Goal: Use online tool/utility: Utilize a website feature to perform a specific function

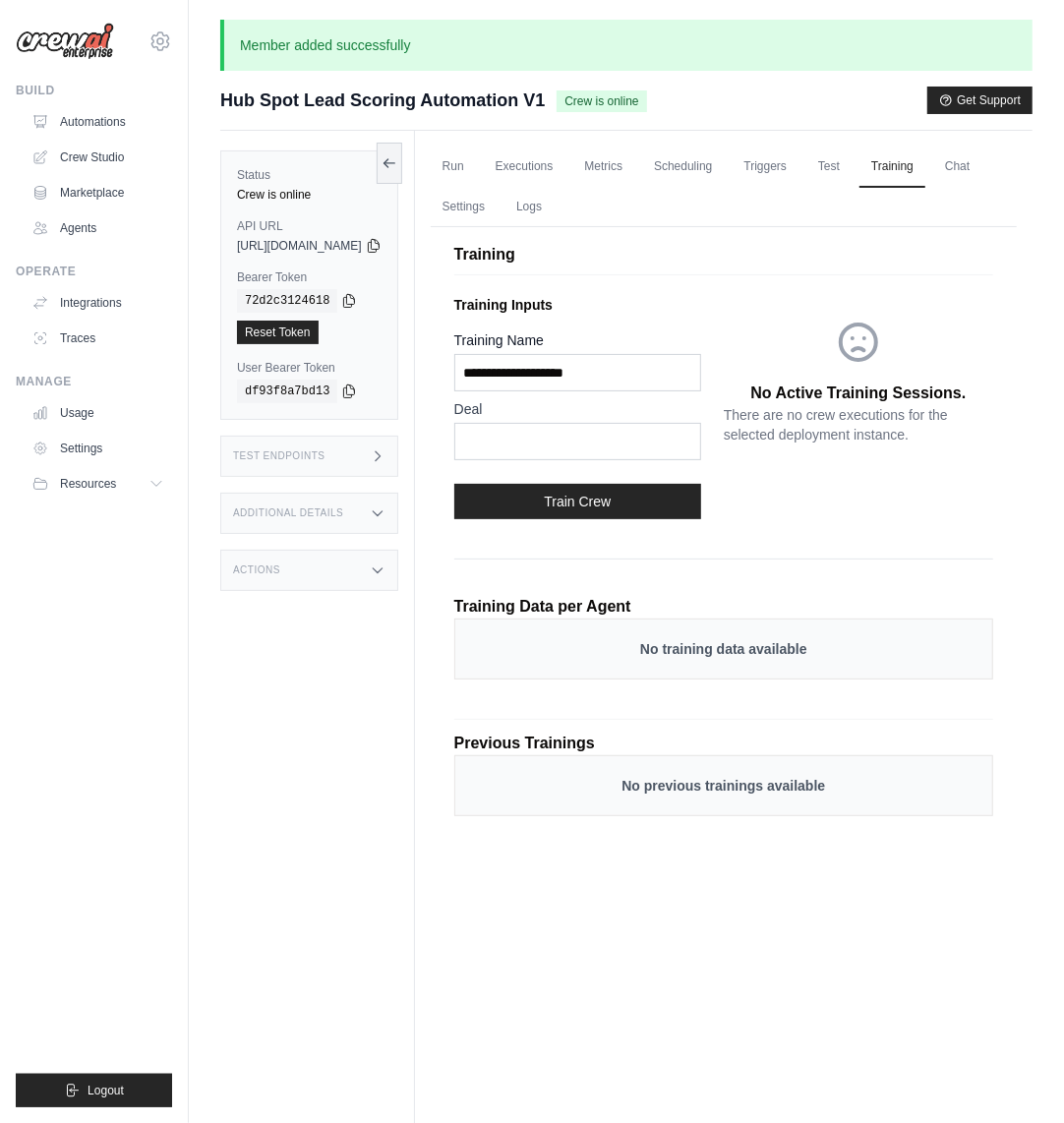
click at [111, 126] on link "Automations" at bounding box center [97, 122] width 149 height 31
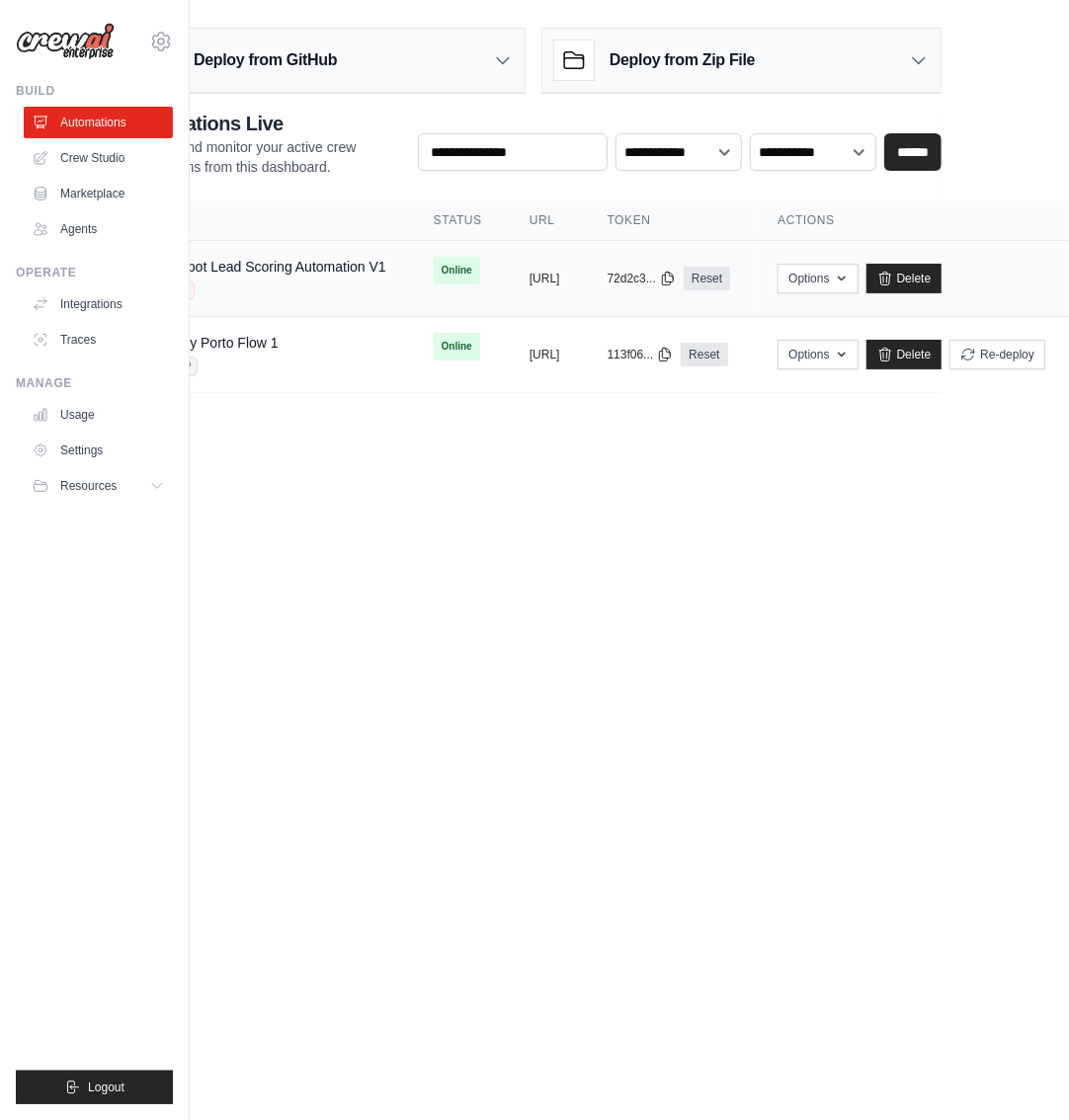
scroll to position [0, 257]
click at [816, 279] on button "Options" at bounding box center [817, 278] width 80 height 30
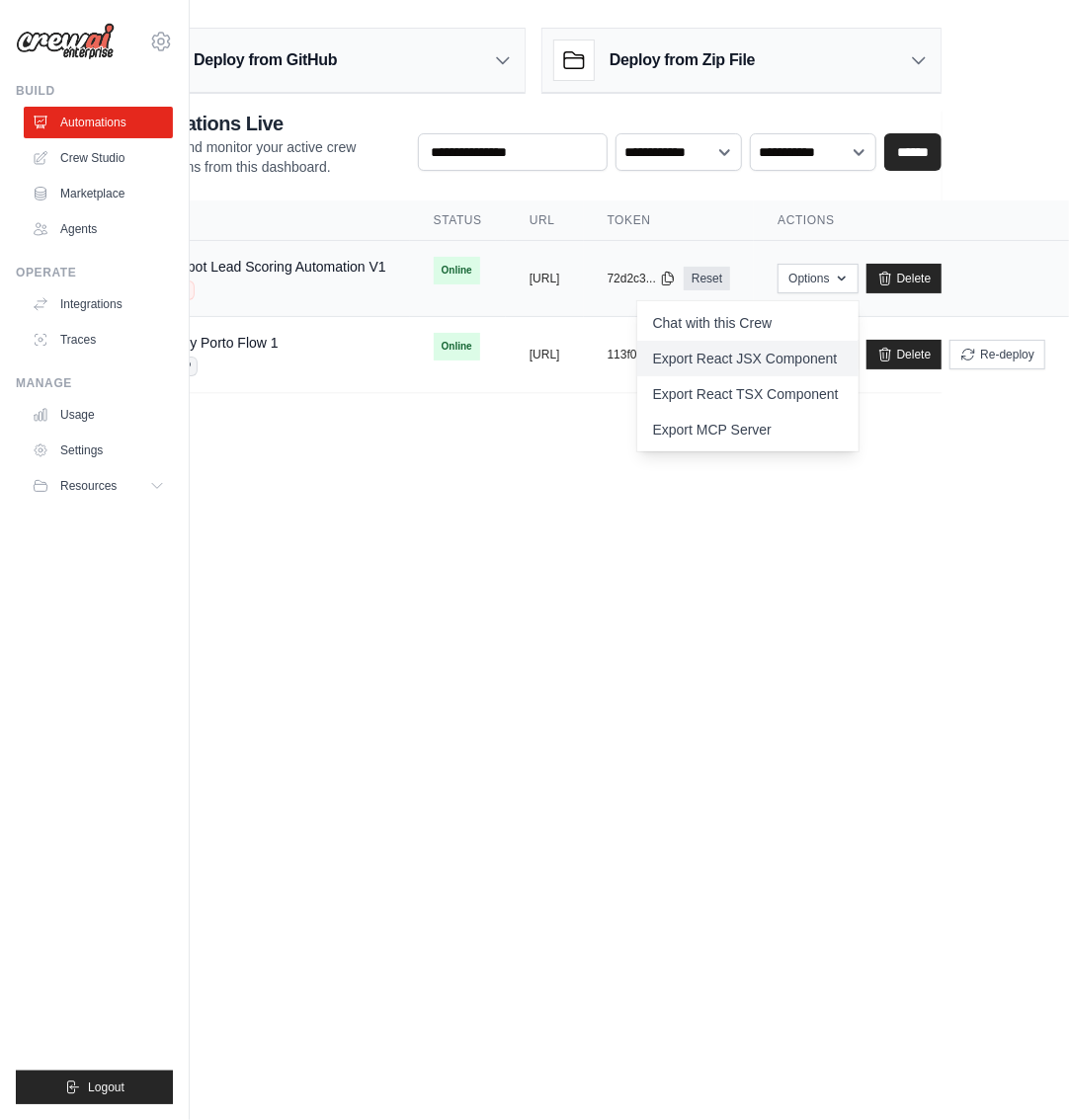
click at [735, 360] on link "Export React JSX Component" at bounding box center [748, 359] width 222 height 36
click at [558, 561] on body "daniel@crewai.com CrewAI Internal Org AMBEV Grupo Piracanjuba CrewAI Demo Accou…" at bounding box center [438, 560] width 1069 height 1120
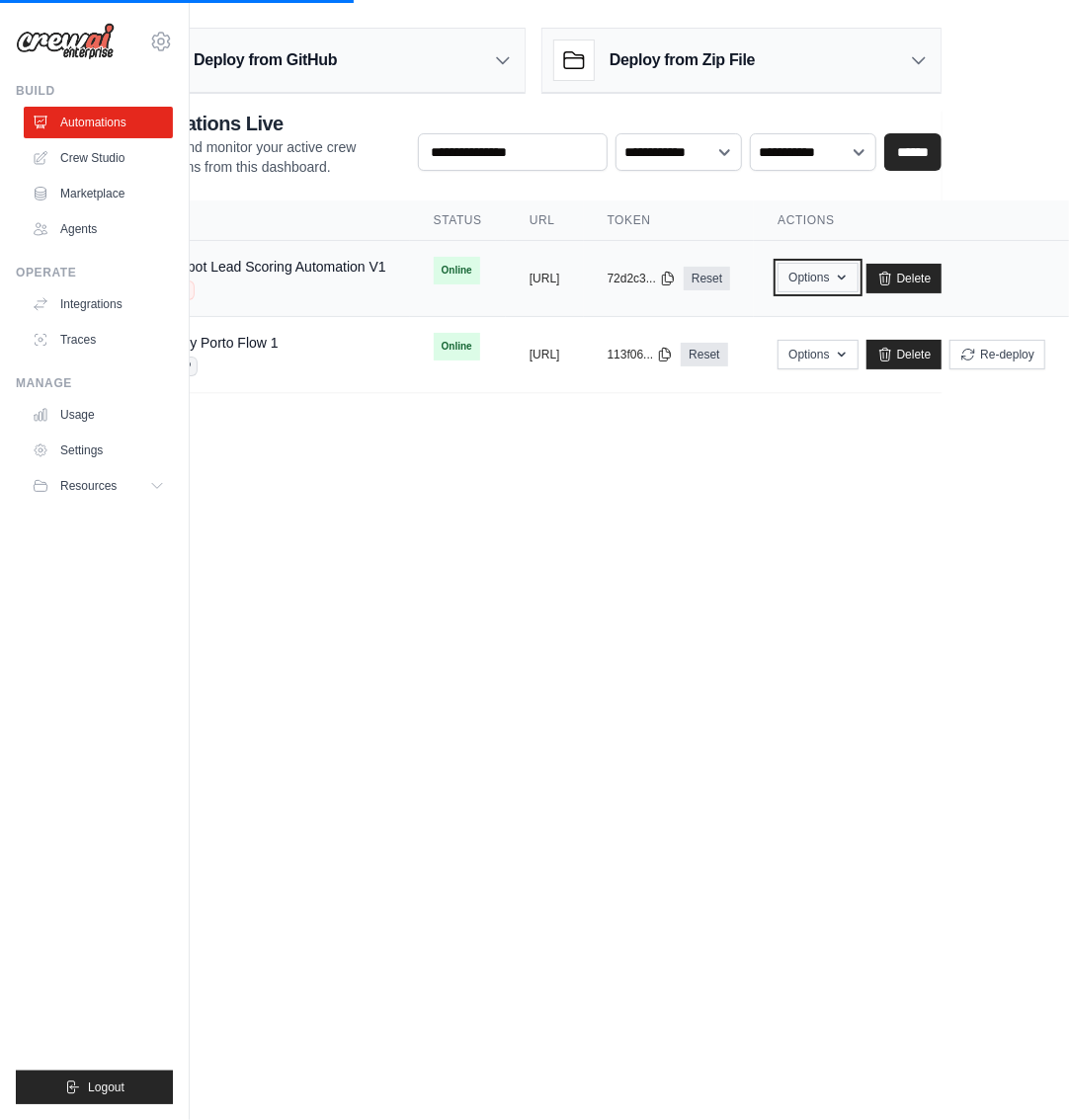
click at [796, 279] on button "Options" at bounding box center [817, 278] width 80 height 30
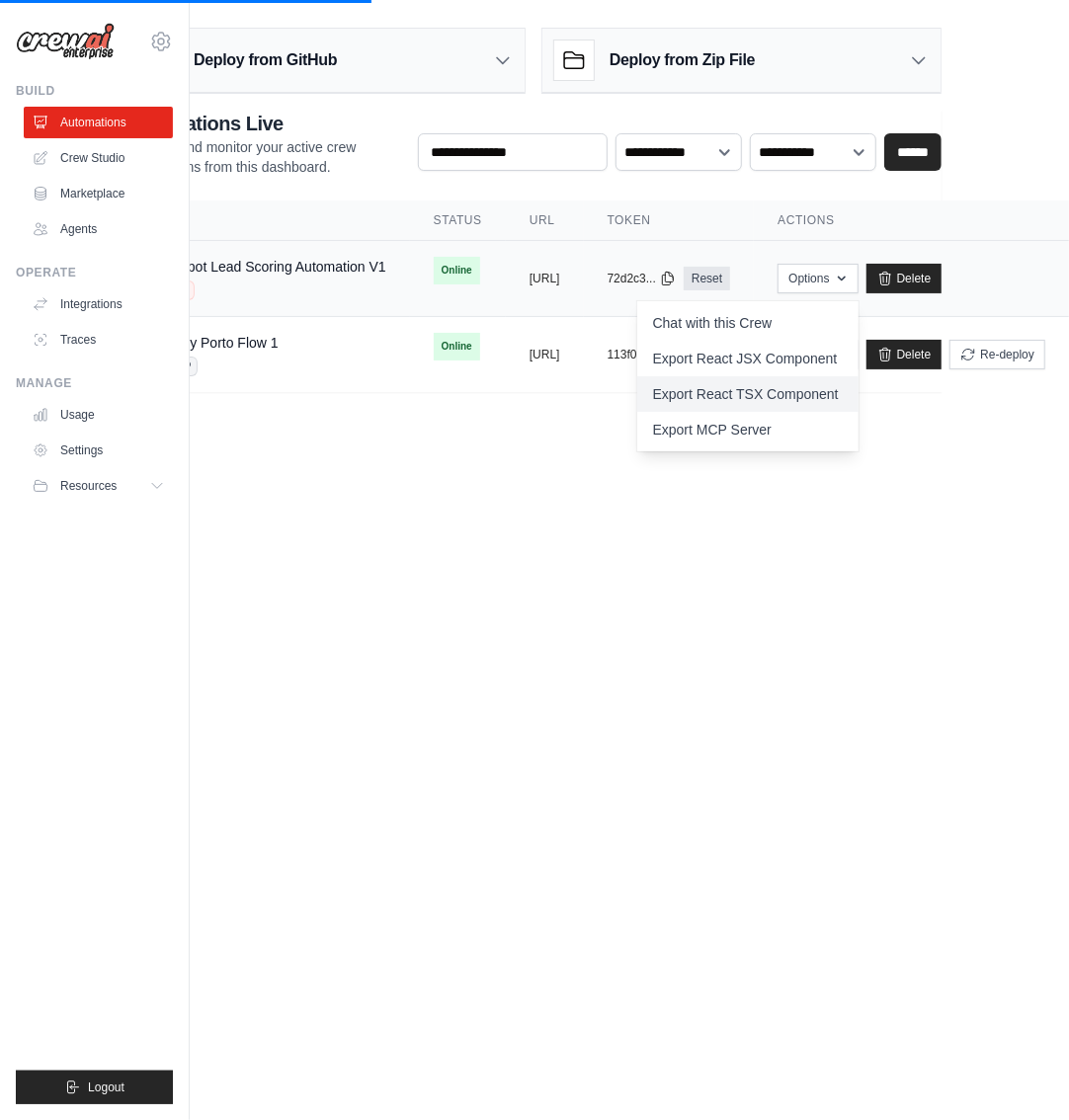
click at [749, 399] on link "Export React TSX Component" at bounding box center [748, 394] width 222 height 36
click at [973, 72] on html "daniel@crewai.com CrewAI Internal Org AMBEV Grupo Piracanjuba CrewAI Demo Accou…" at bounding box center [438, 560] width 1069 height 1120
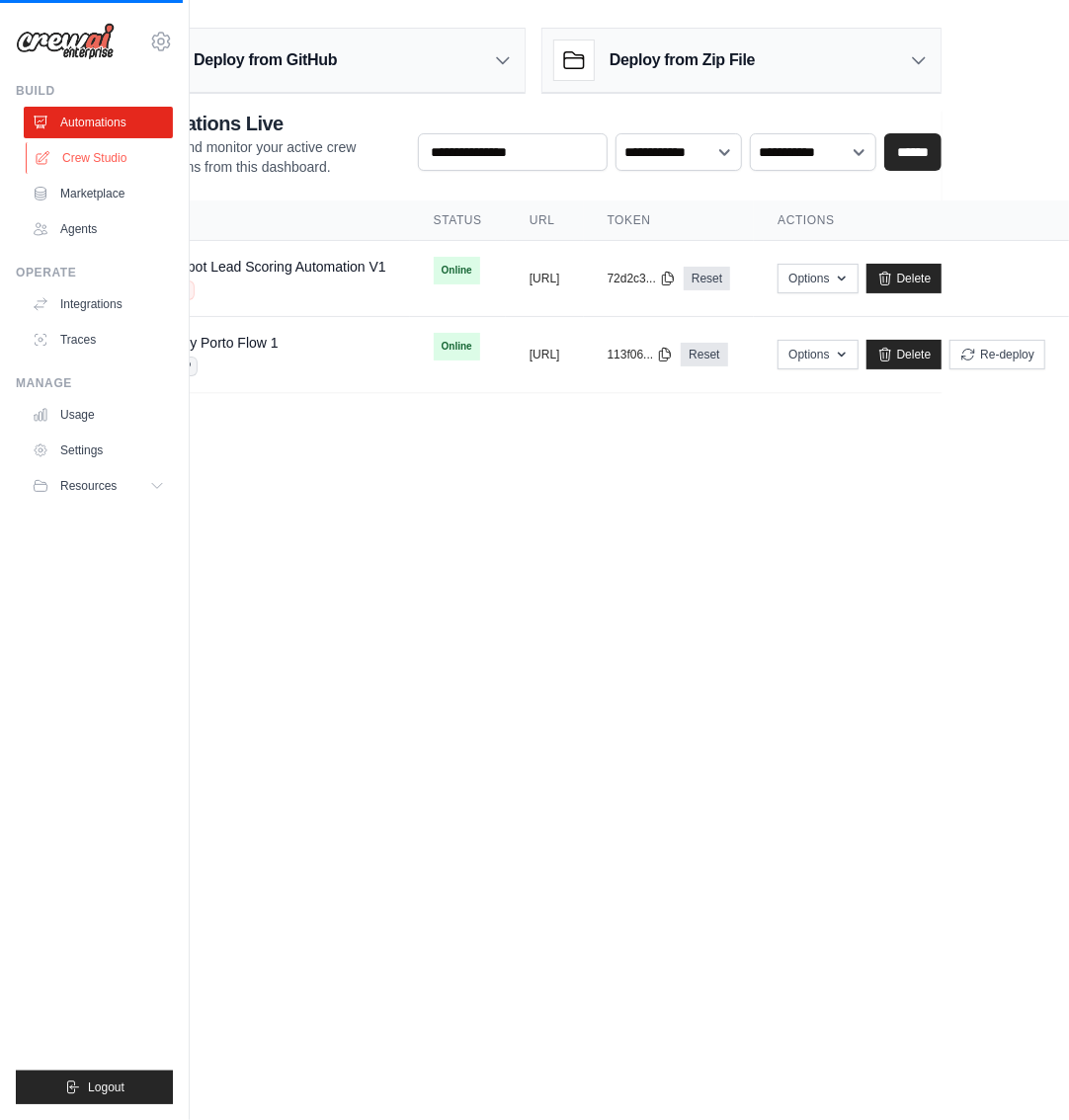
click at [94, 151] on link "Crew Studio" at bounding box center [100, 158] width 149 height 32
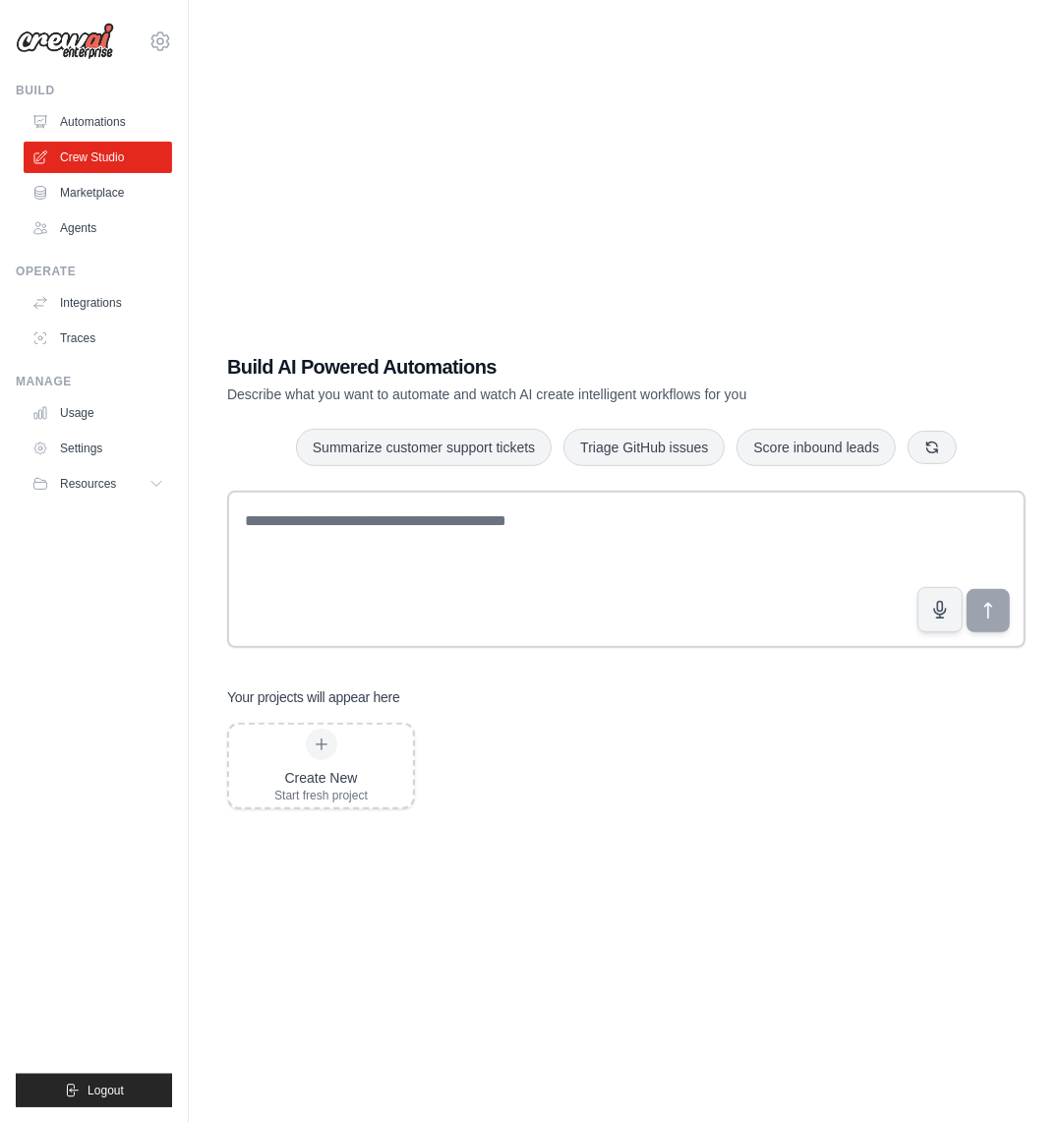
click at [101, 124] on link "Automations" at bounding box center [97, 122] width 149 height 31
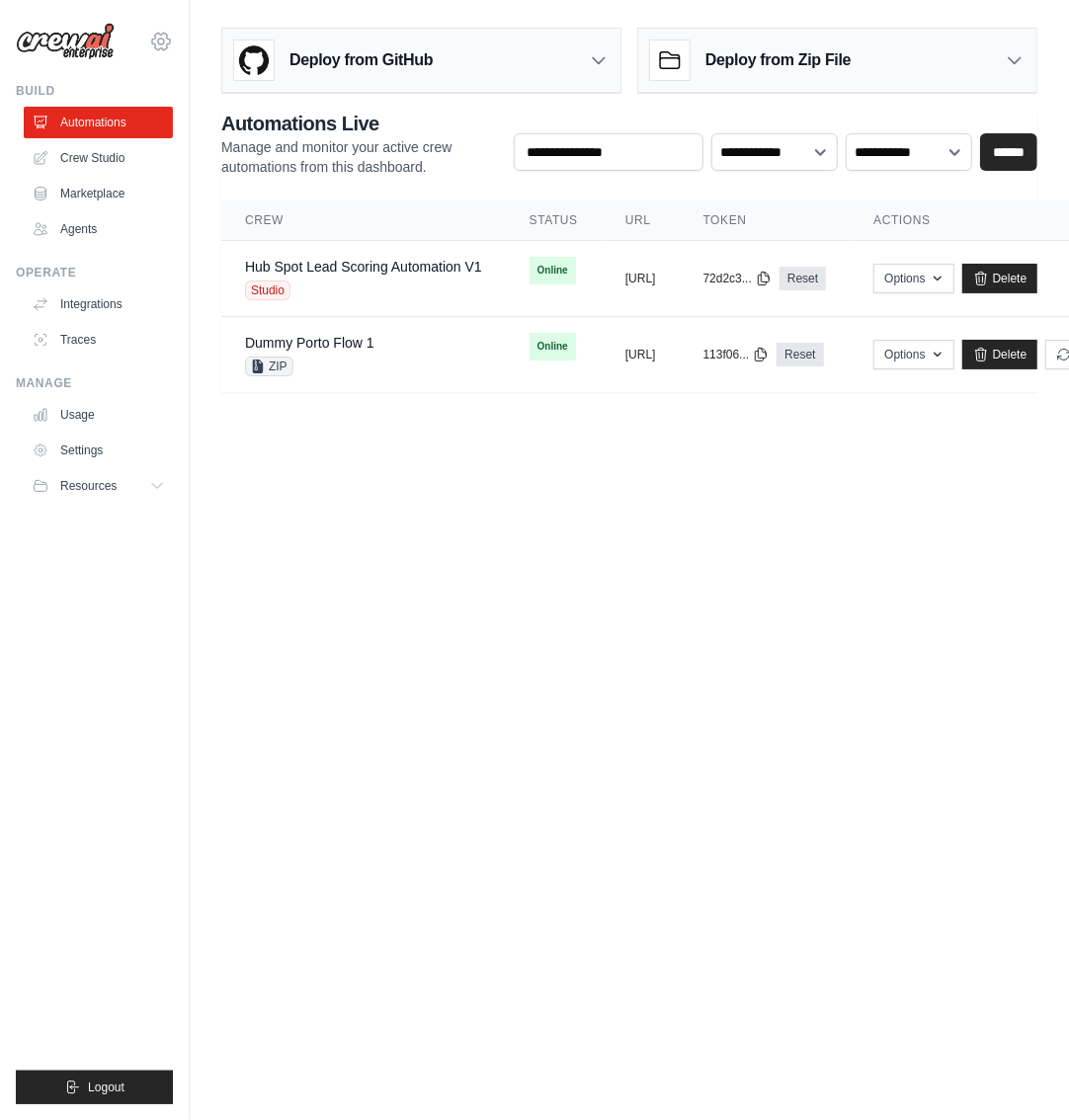
click at [162, 41] on icon at bounding box center [161, 42] width 24 height 24
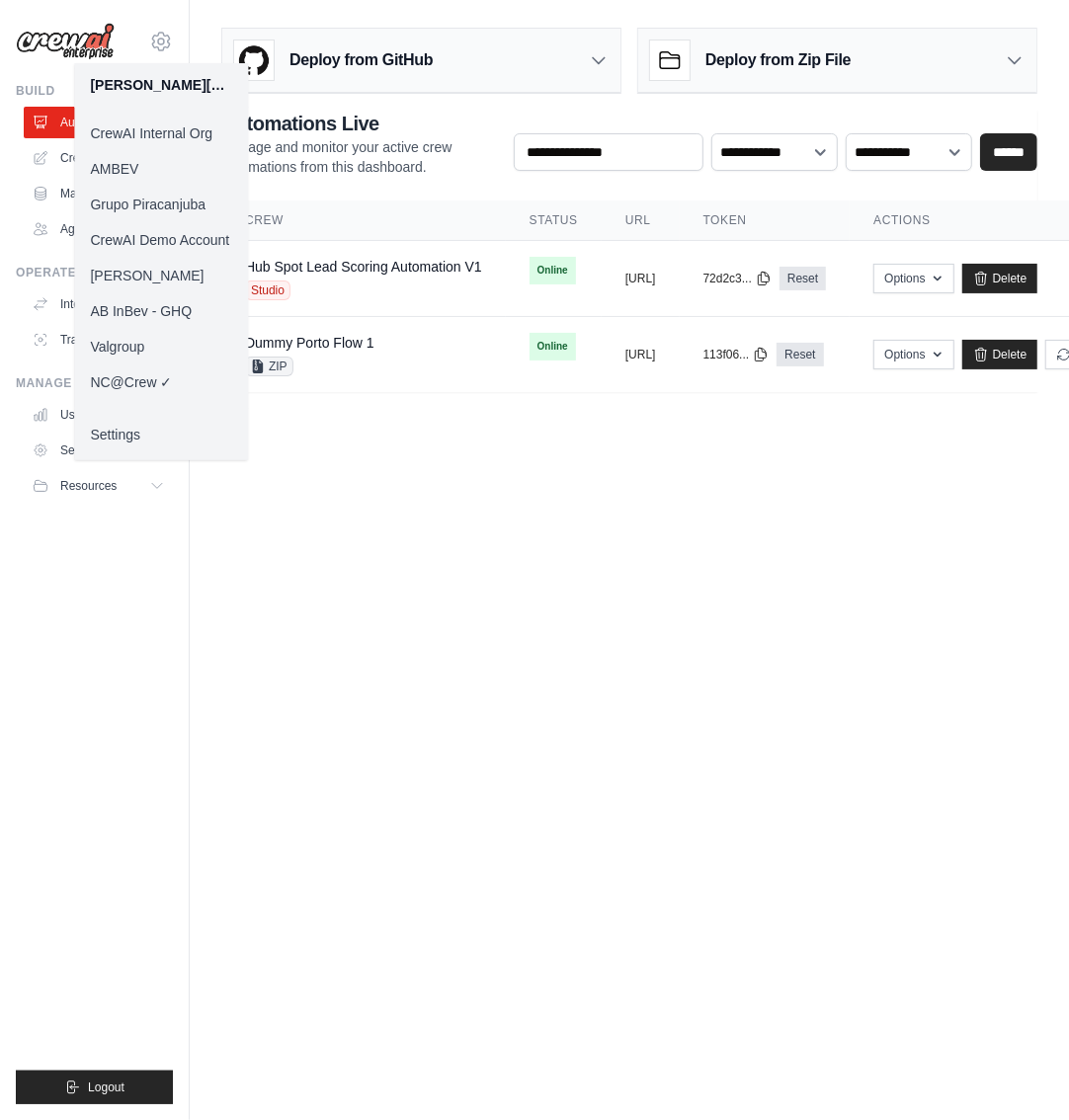
click at [516, 523] on body "[PERSON_NAME][EMAIL_ADDRESS][DOMAIN_NAME] CrewAI Internal Org [GEOGRAPHIC_DATA]…" at bounding box center [534, 560] width 1069 height 1120
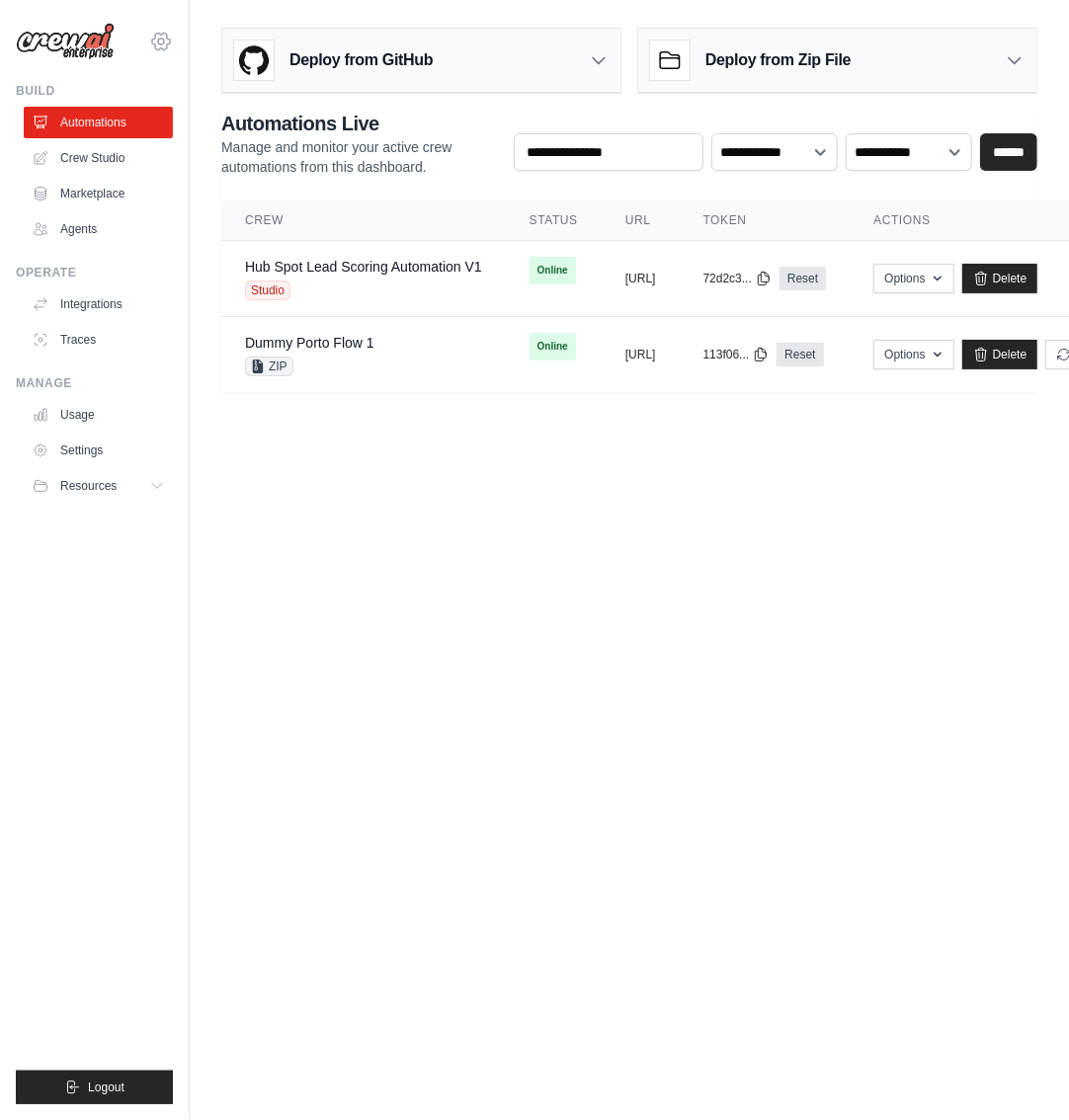
click at [166, 40] on icon at bounding box center [161, 42] width 24 height 24
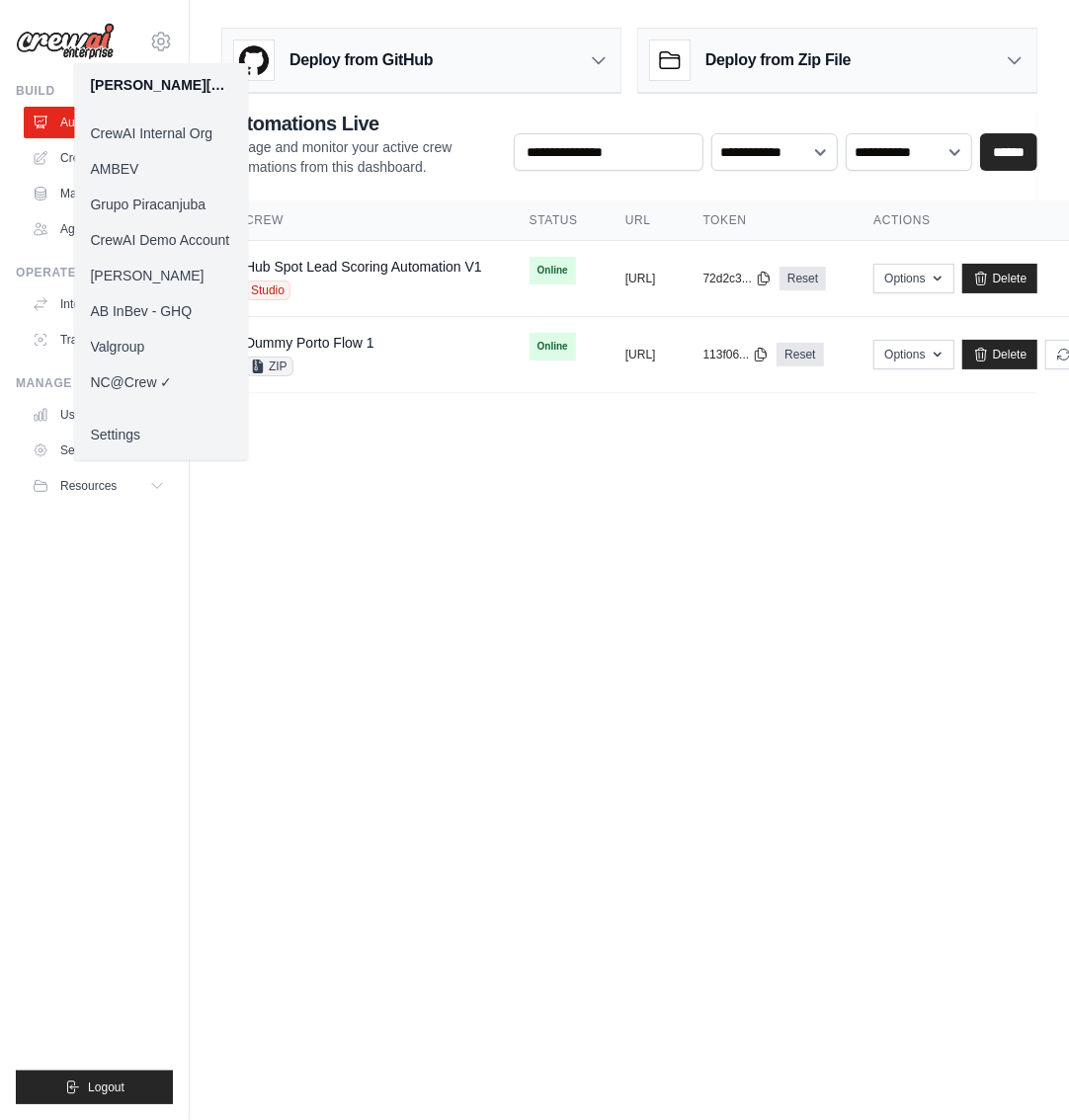
click at [454, 598] on body "daniel@crewai.com CrewAI Internal Org AMBEV Grupo Piracanjuba CrewAI Demo Accou…" at bounding box center [534, 560] width 1069 height 1120
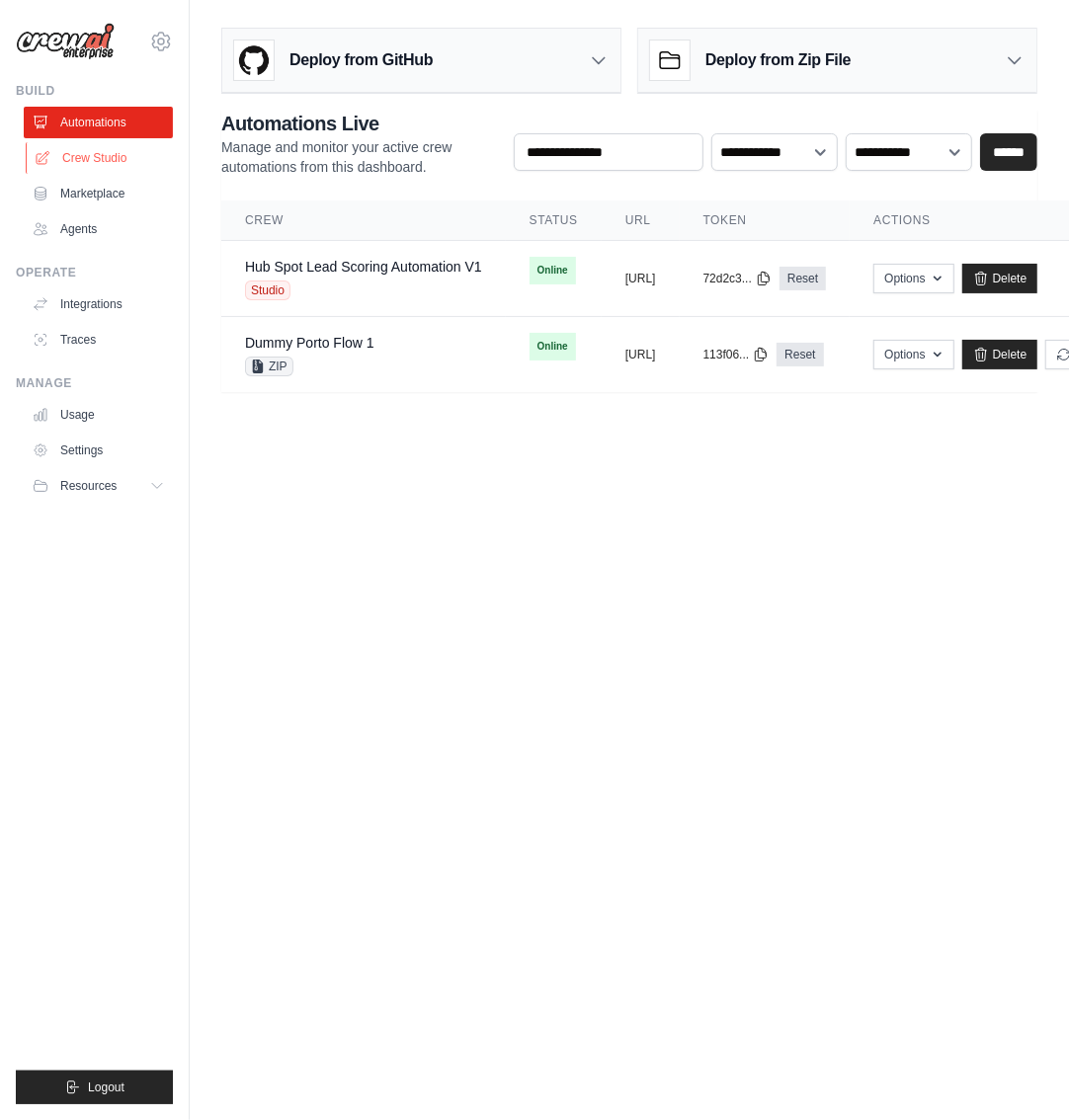
click at [81, 158] on link "Crew Studio" at bounding box center [100, 158] width 149 height 32
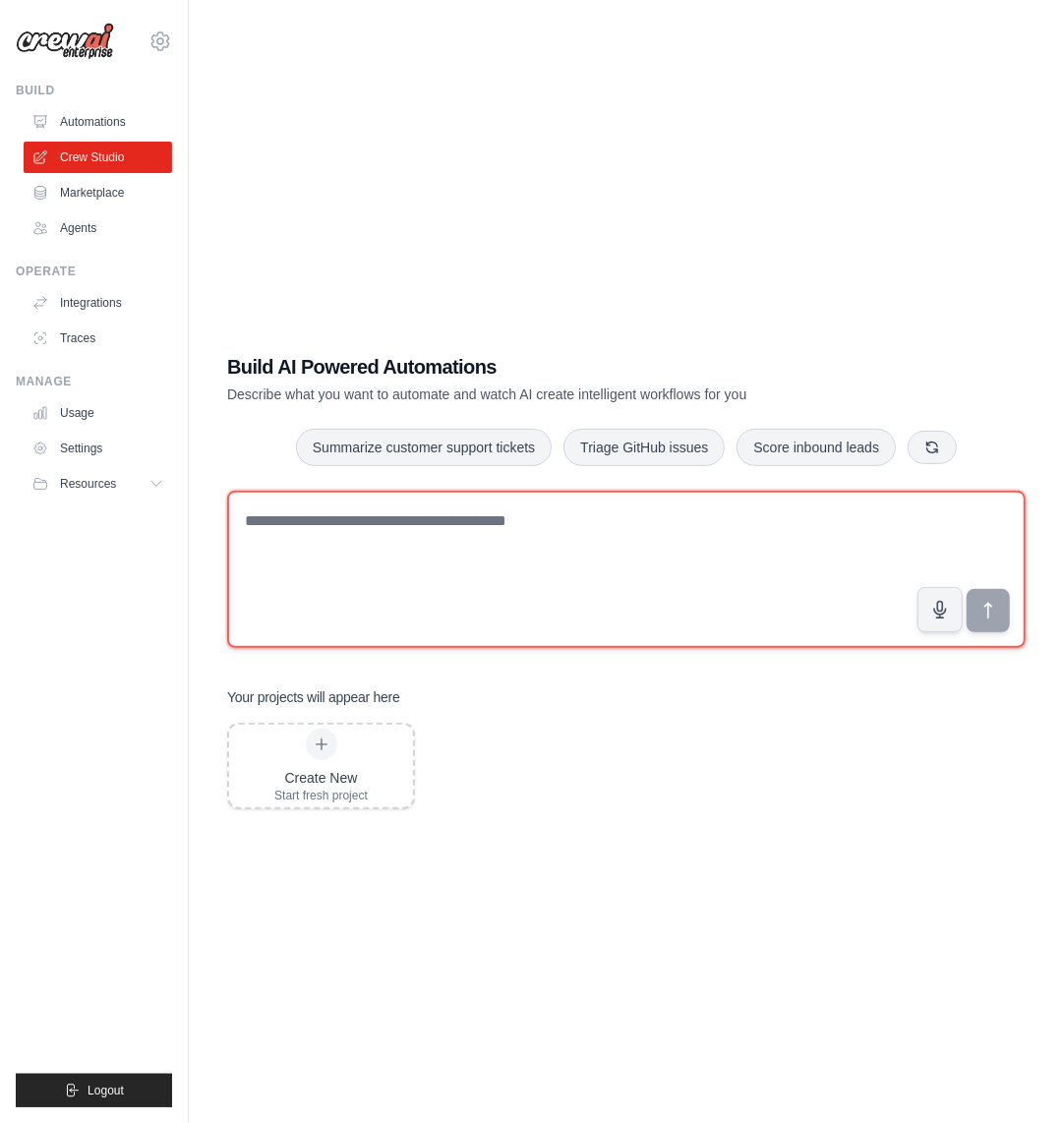
click at [396, 581] on textarea at bounding box center [626, 569] width 798 height 157
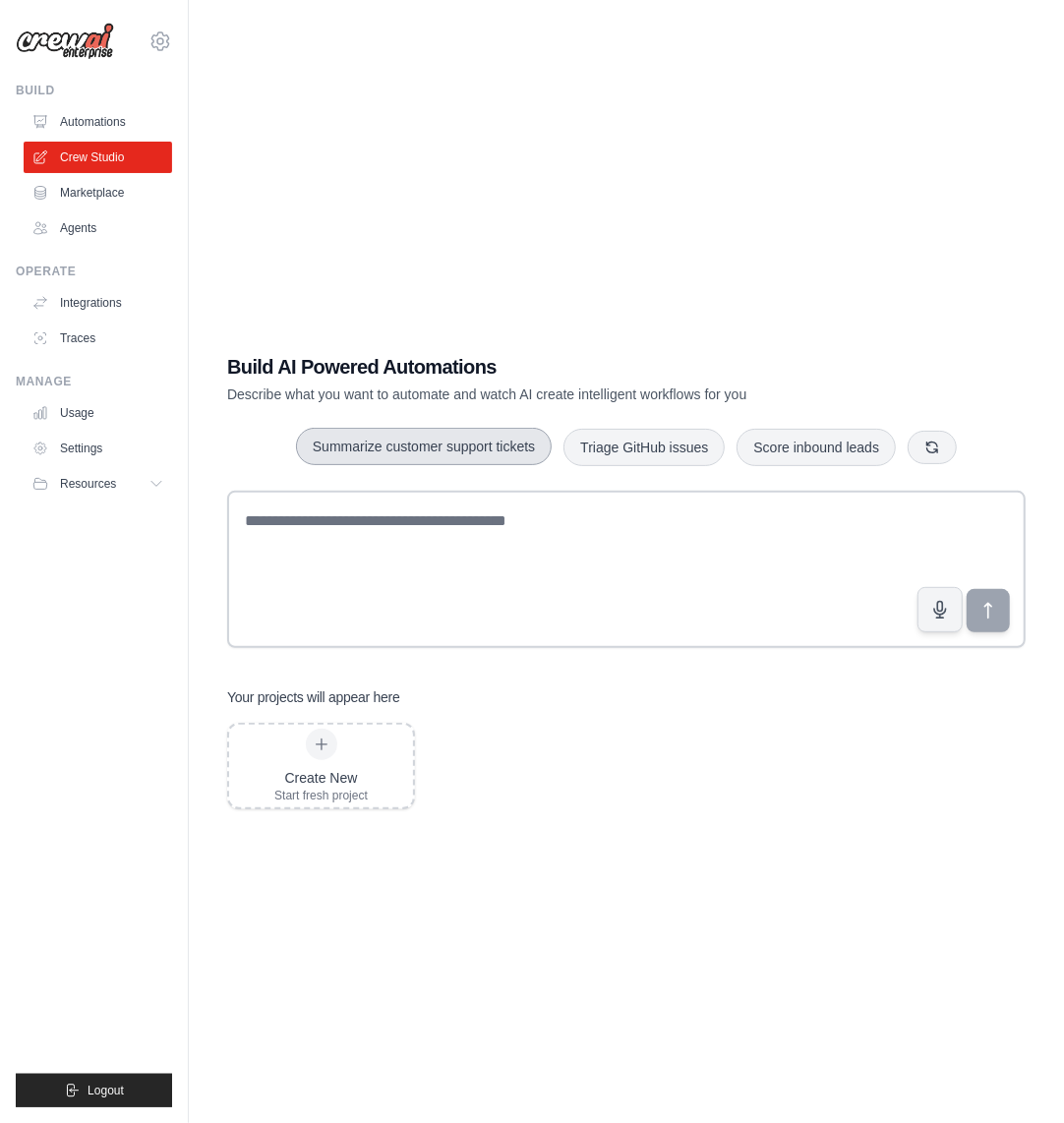
click at [453, 437] on button "Summarize customer support tickets" at bounding box center [424, 446] width 256 height 37
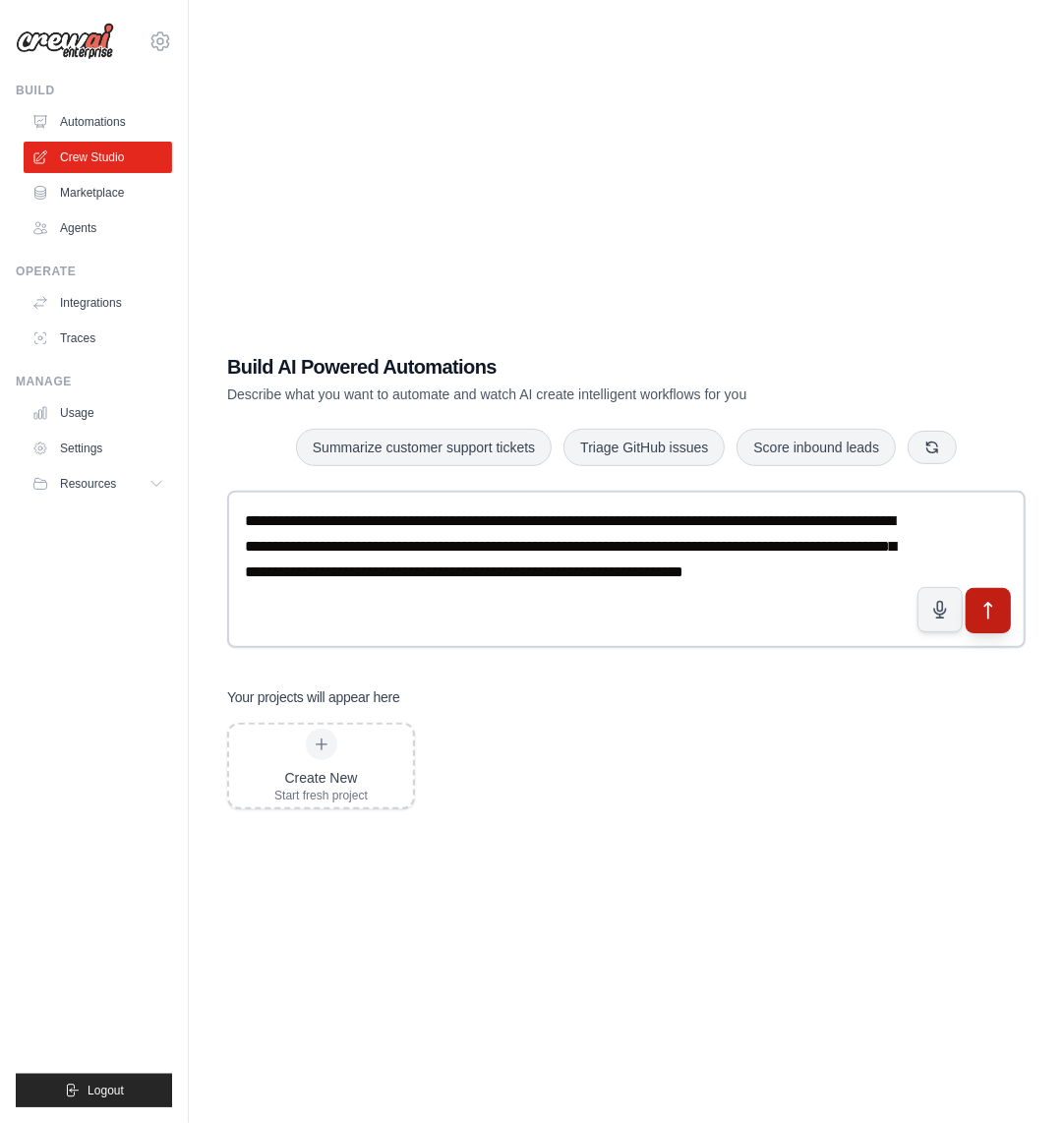
click at [980, 618] on icon "submit" at bounding box center [988, 610] width 21 height 21
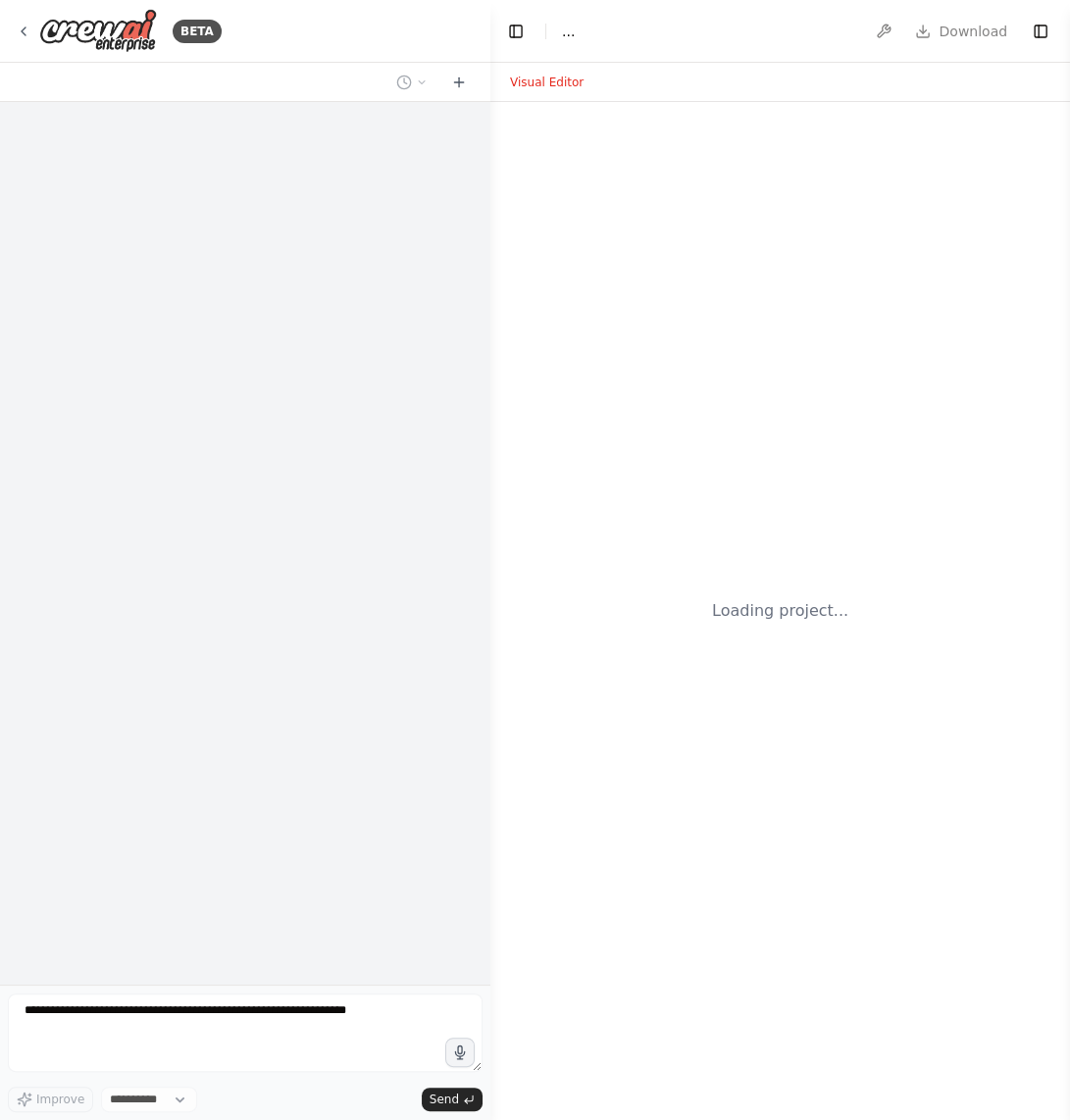
select select "****"
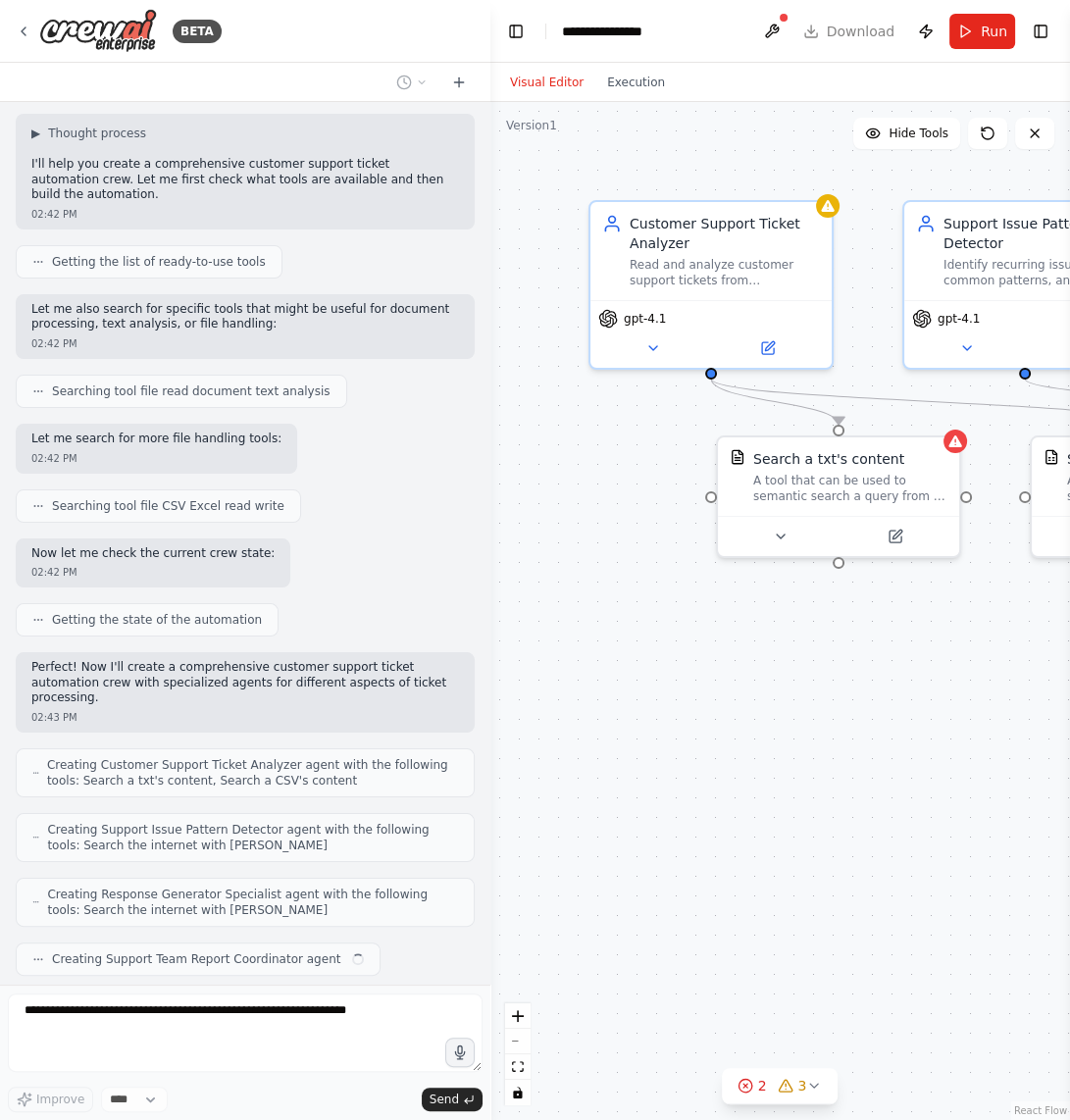
scroll to position [179, 0]
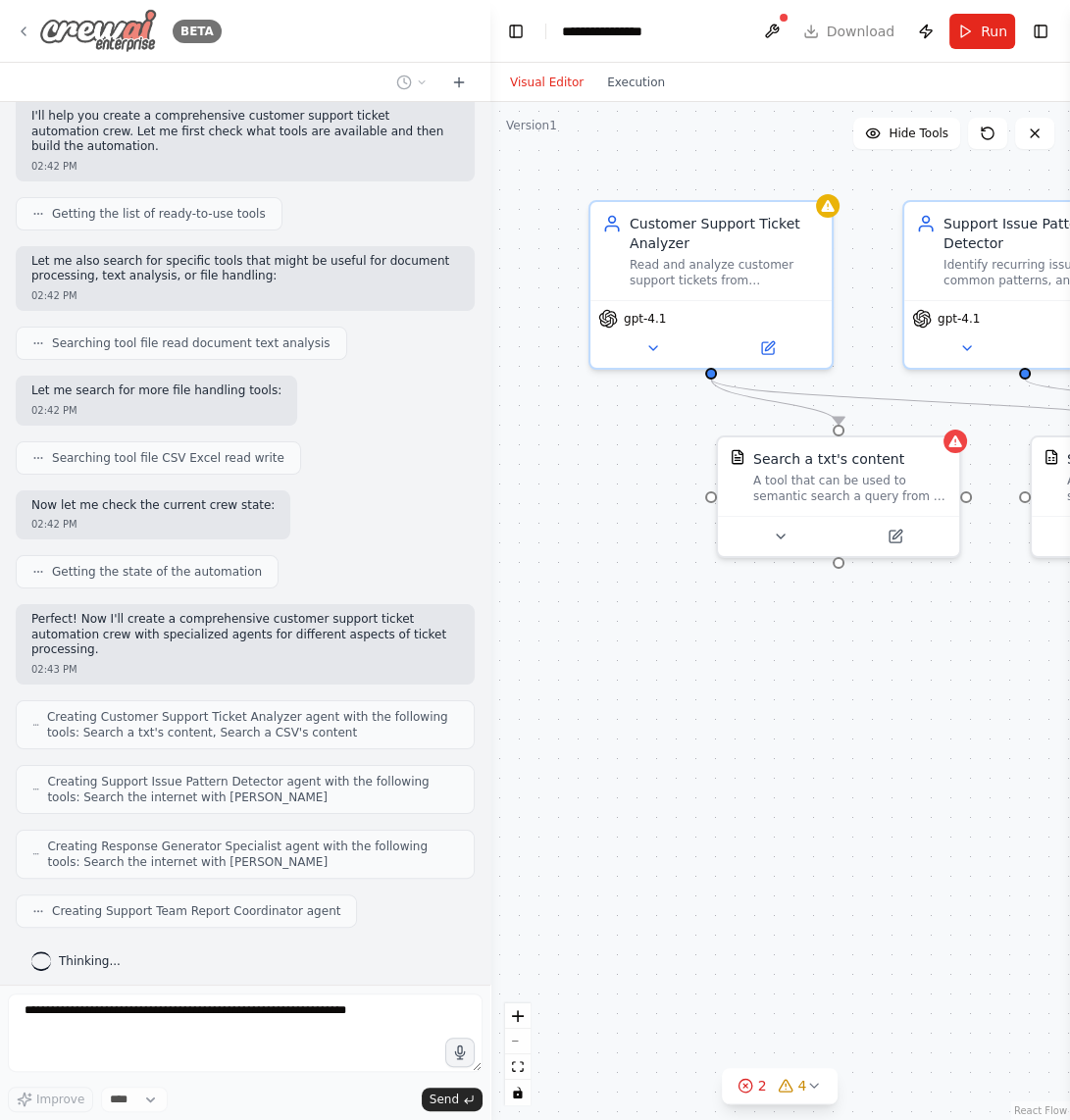
click at [28, 29] on icon at bounding box center [24, 31] width 16 height 16
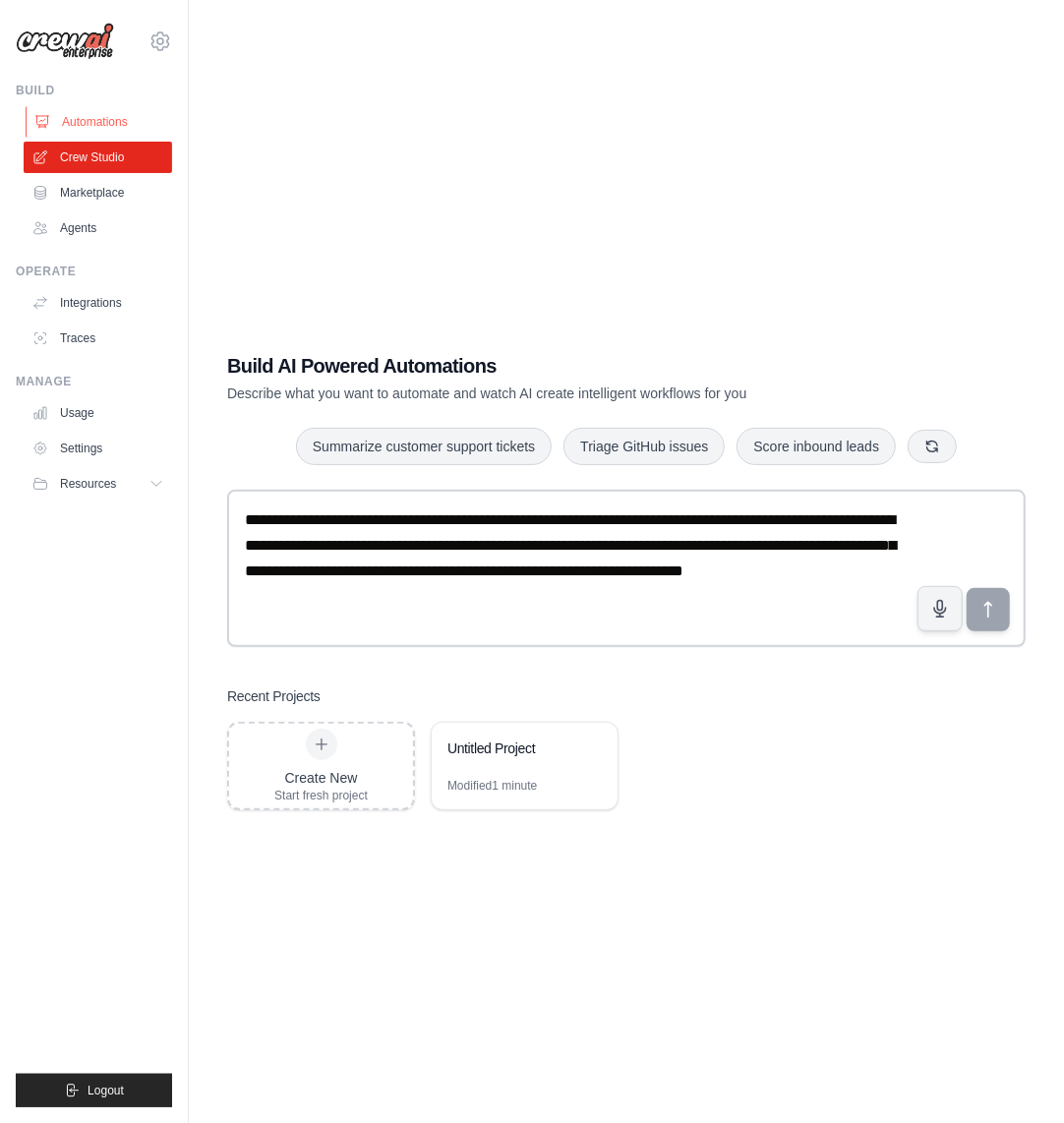
click at [98, 126] on link "Automations" at bounding box center [99, 122] width 149 height 31
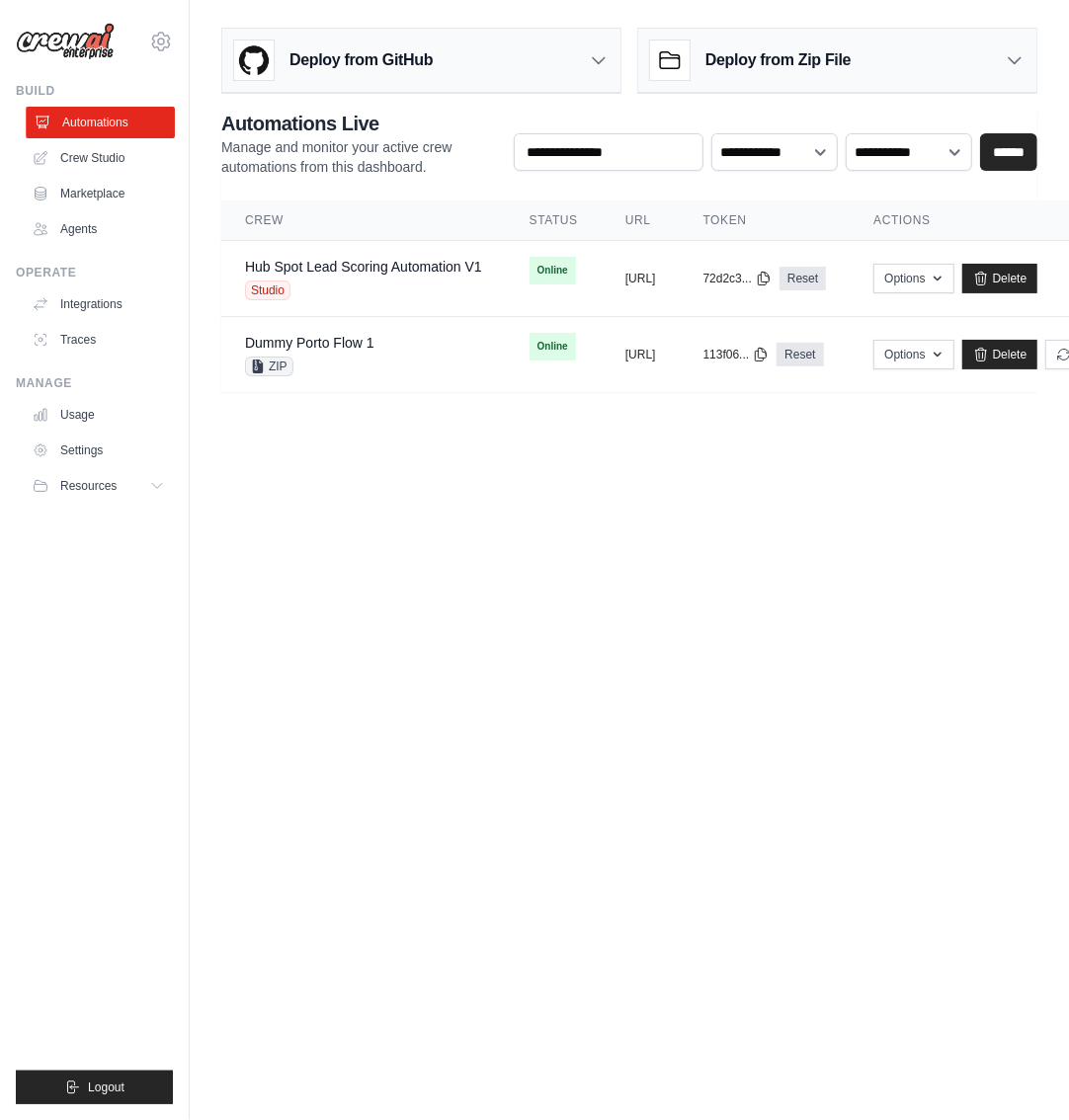
click at [116, 127] on link "Automations" at bounding box center [100, 123] width 149 height 32
click at [110, 156] on link "Crew Studio" at bounding box center [100, 158] width 149 height 32
